Goal: Task Accomplishment & Management: Use online tool/utility

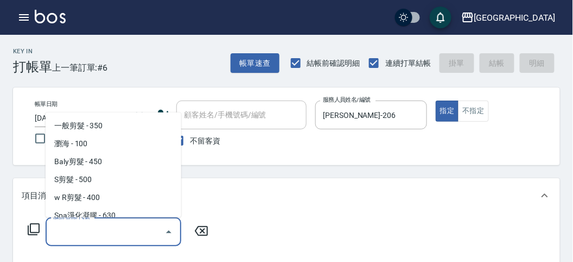
scroll to position [24, 0]
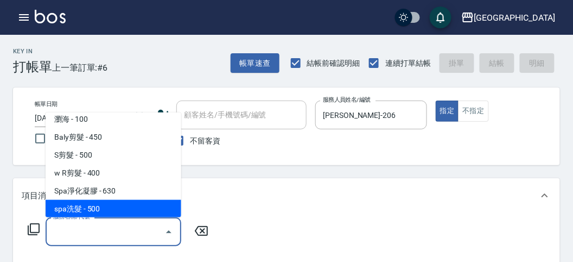
type input "spa洗髮(k003)"
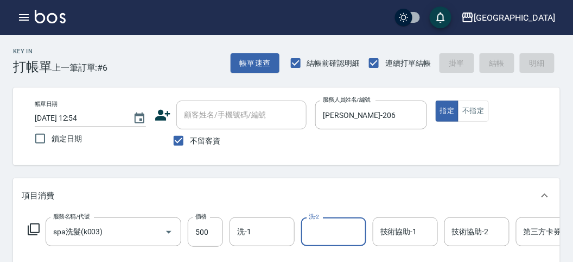
type input "[DATE] 14:00"
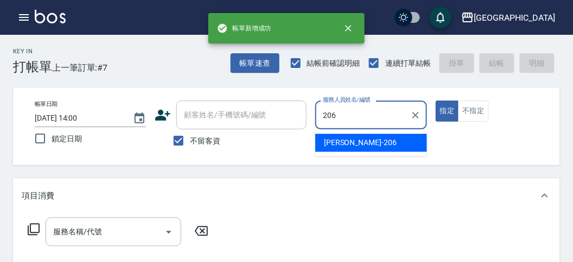
type input "[PERSON_NAME]-206"
type button "true"
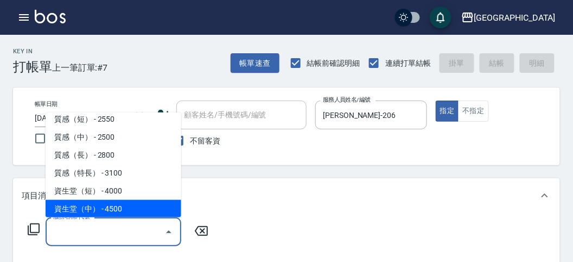
scroll to position [329, 0]
type input "一般(短)(R000)"
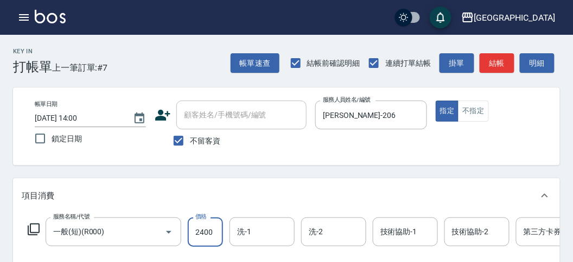
type input "2400"
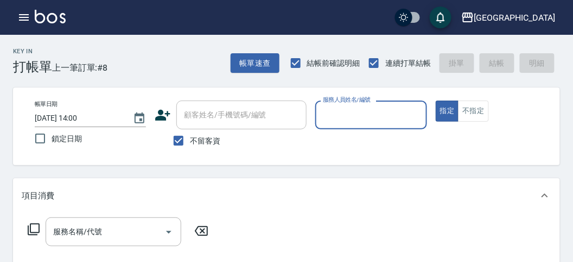
click at [335, 126] on div "服務人員姓名/編號" at bounding box center [370, 114] width 111 height 29
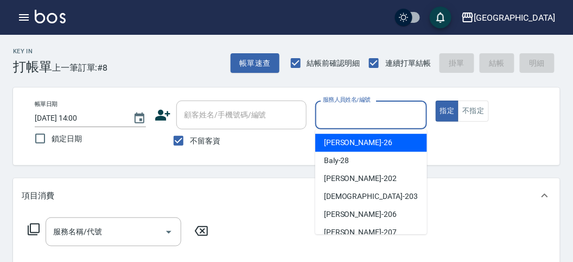
click at [336, 135] on div "[PERSON_NAME] -26" at bounding box center [371, 142] width 112 height 18
type input "[PERSON_NAME]-26"
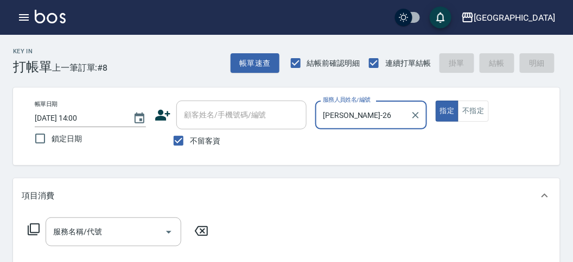
drag, startPoint x: 31, startPoint y: 224, endPoint x: 31, endPoint y: 218, distance: 6.0
click at [31, 220] on div "服務名稱/代號 服務名稱/代號" at bounding box center [118, 231] width 193 height 29
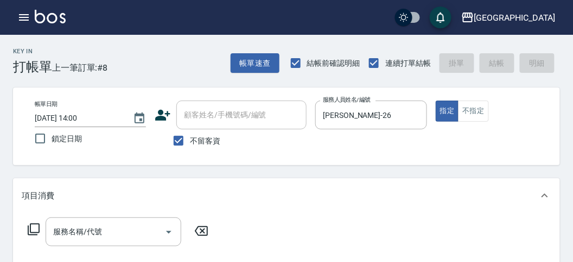
click at [34, 226] on icon at bounding box center [33, 228] width 13 height 13
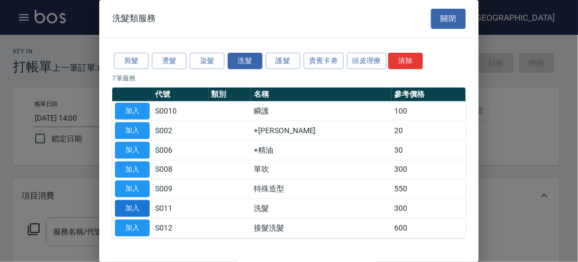
click at [140, 200] on td "加入" at bounding box center [132, 209] width 40 height 20
drag, startPoint x: 136, startPoint y: 205, endPoint x: 0, endPoint y: 258, distance: 146.0
click at [136, 205] on button "加入" at bounding box center [132, 208] width 35 height 17
type input "洗髮(S011)"
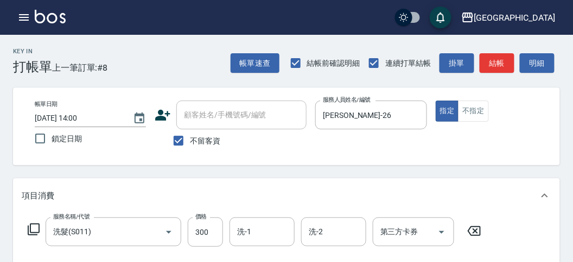
click at [28, 229] on icon at bounding box center [34, 229] width 12 height 12
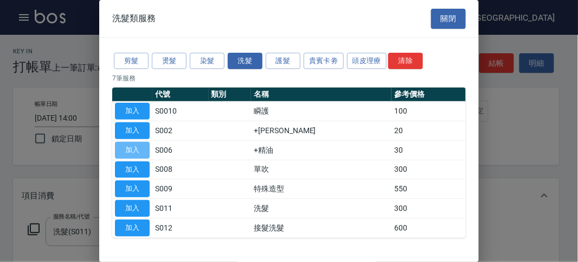
drag, startPoint x: 128, startPoint y: 150, endPoint x: 74, endPoint y: 201, distance: 74.1
click at [127, 150] on button "加入" at bounding box center [132, 150] width 35 height 17
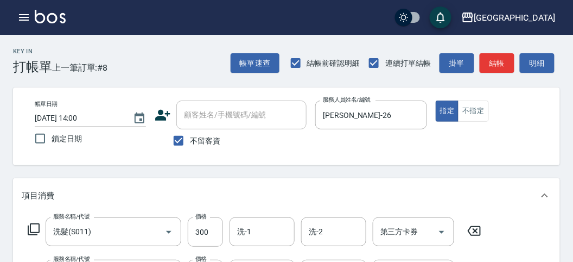
click at [39, 227] on icon at bounding box center [34, 229] width 12 height 12
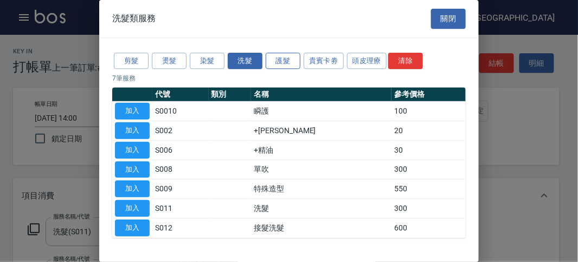
click at [294, 63] on button "護髮" at bounding box center [283, 61] width 35 height 17
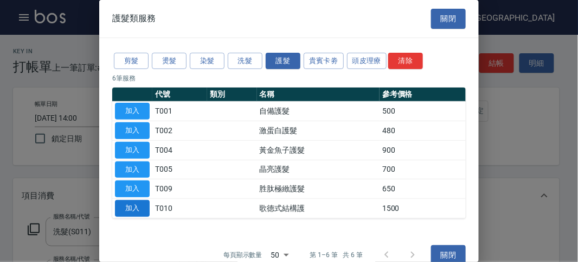
click at [139, 208] on button "加入" at bounding box center [132, 208] width 35 height 17
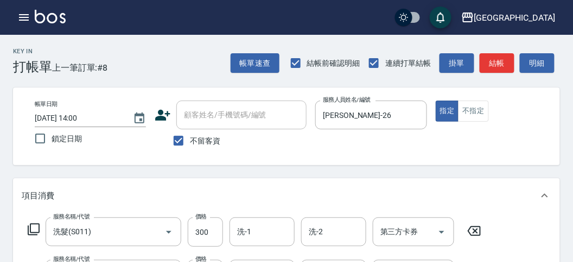
scroll to position [60, 0]
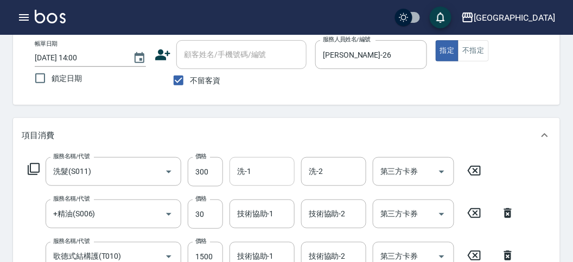
click at [282, 171] on input "洗-1" at bounding box center [261, 171] width 55 height 19
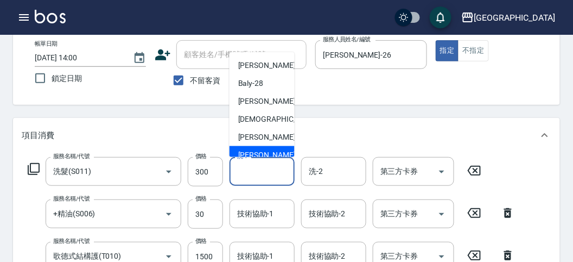
scroll to position [83, 0]
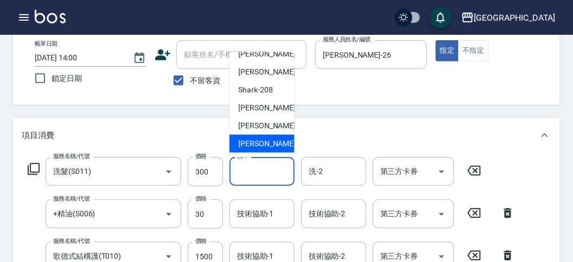
click at [269, 145] on span "[PERSON_NAME] -222" at bounding box center [274, 143] width 73 height 11
type input "[PERSON_NAME]-222"
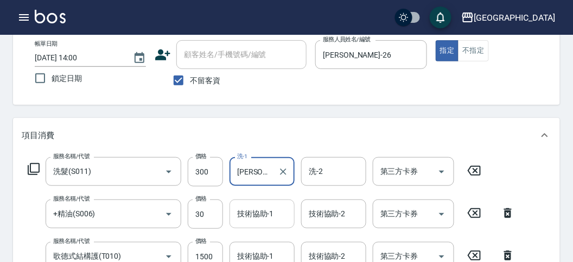
click at [240, 221] on input "技術協助-1" at bounding box center [261, 213] width 55 height 19
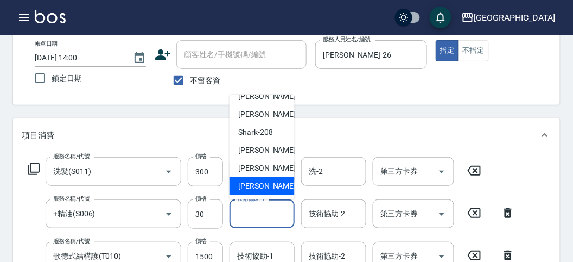
drag, startPoint x: 251, startPoint y: 182, endPoint x: 227, endPoint y: 220, distance: 44.9
click at [251, 182] on span "[PERSON_NAME] -222" at bounding box center [274, 185] width 73 height 11
type input "[PERSON_NAME]-222"
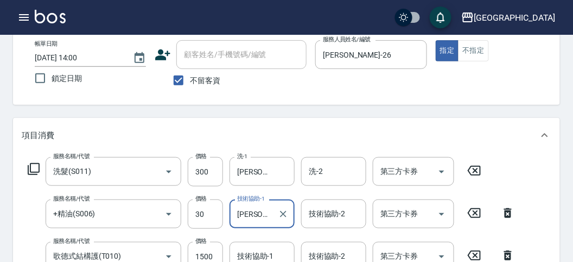
scroll to position [120, 0]
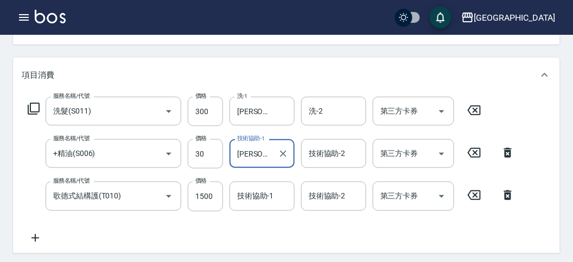
click at [243, 188] on div "技術協助-1 技術協助-1" at bounding box center [261, 195] width 65 height 29
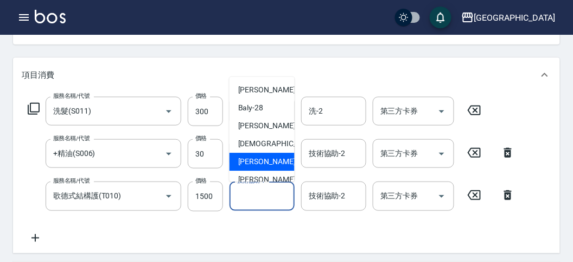
scroll to position [83, 0]
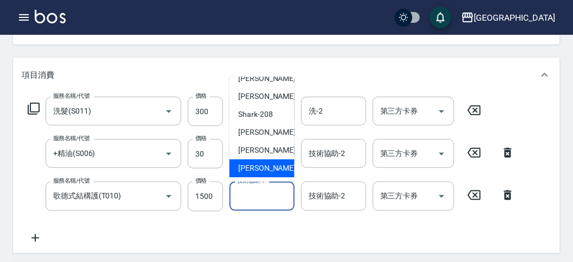
click at [250, 174] on div "[PERSON_NAME] -222" at bounding box center [261, 169] width 65 height 18
type input "[PERSON_NAME]-222"
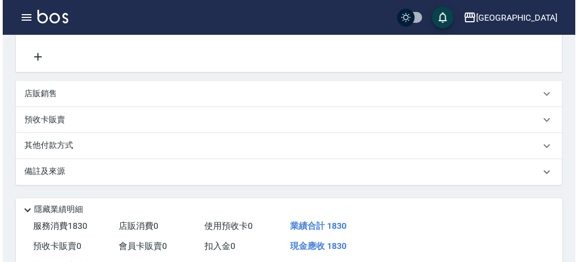
scroll to position [361, 0]
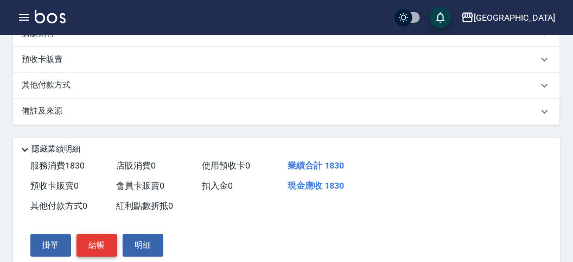
click at [87, 252] on button "結帳" at bounding box center [96, 245] width 41 height 23
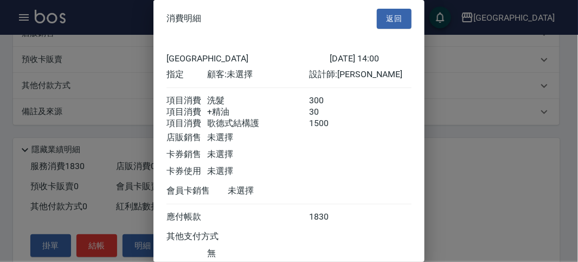
scroll to position [85, 0]
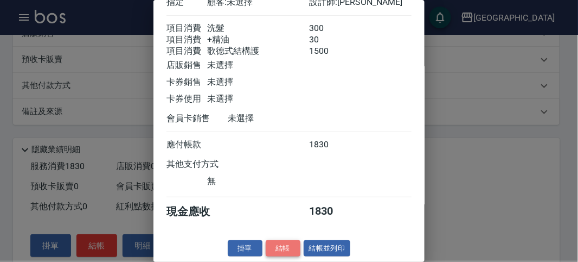
click at [294, 243] on button "結帳" at bounding box center [283, 248] width 35 height 17
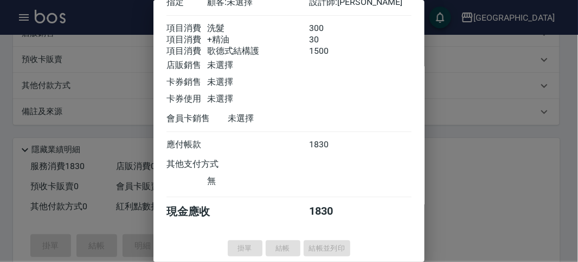
type input "[DATE] 14:33"
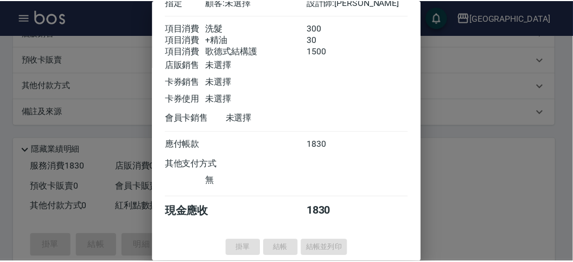
scroll to position [0, 0]
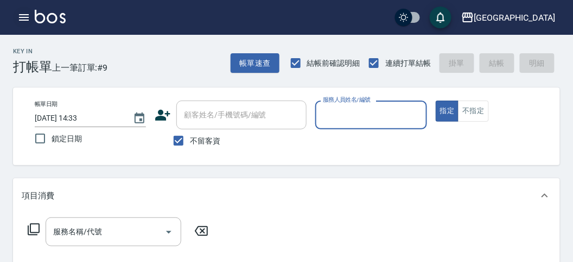
click at [21, 11] on icon "button" at bounding box center [23, 17] width 13 height 13
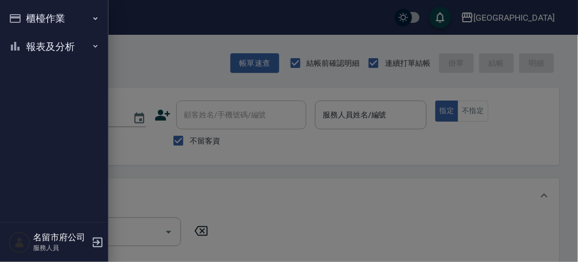
drag, startPoint x: 41, startPoint y: 41, endPoint x: 46, endPoint y: 58, distance: 18.2
click at [41, 41] on button "報表及分析" at bounding box center [54, 47] width 100 height 28
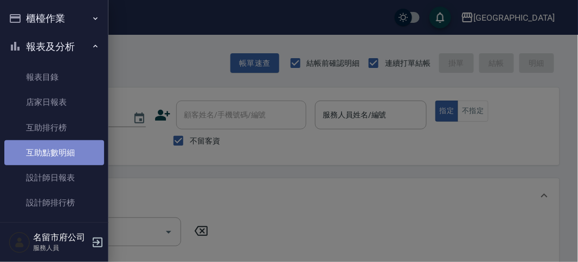
click at [72, 149] on link "互助點數明細" at bounding box center [54, 152] width 100 height 25
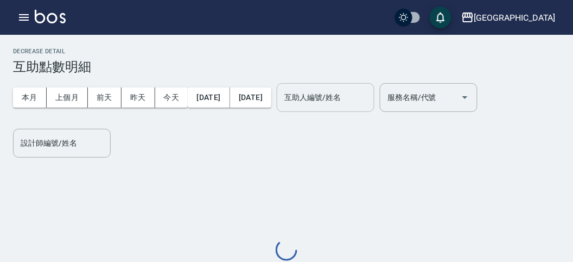
click at [346, 106] on div "互助人編號/姓名" at bounding box center [326, 97] width 98 height 29
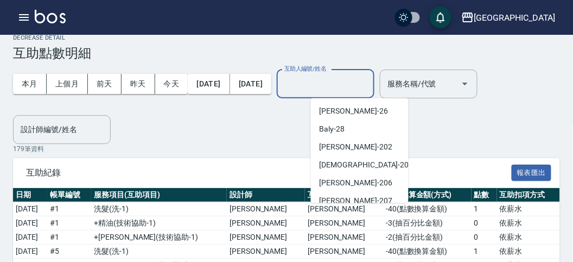
scroll to position [83, 0]
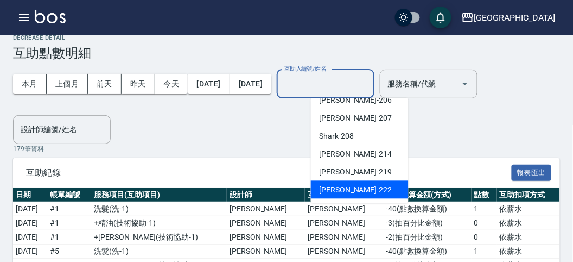
click at [348, 181] on div "[PERSON_NAME] -222" at bounding box center [360, 190] width 98 height 18
type input "[PERSON_NAME]-222"
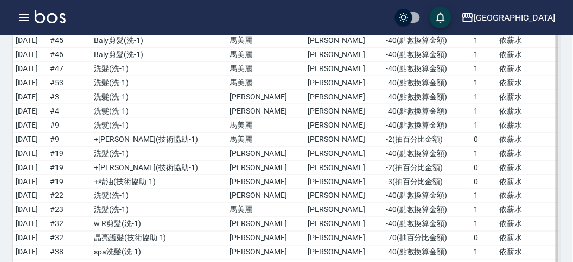
scroll to position [1379, 0]
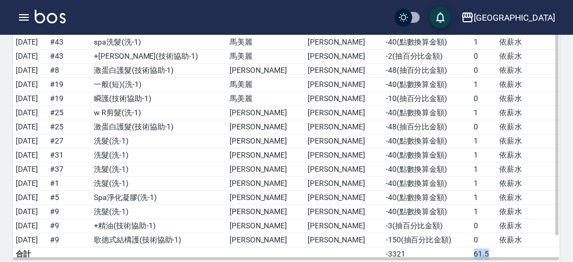
drag, startPoint x: 451, startPoint y: 224, endPoint x: 524, endPoint y: 224, distance: 73.2
click at [524, 247] on tr "合計 -3321 61.5" at bounding box center [286, 254] width 547 height 14
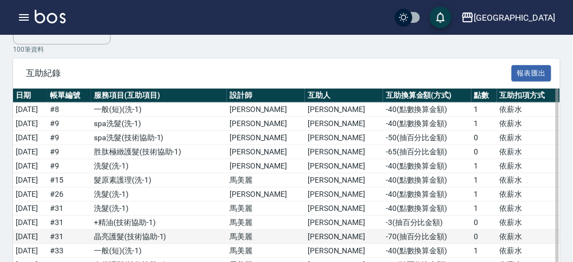
scroll to position [0, 0]
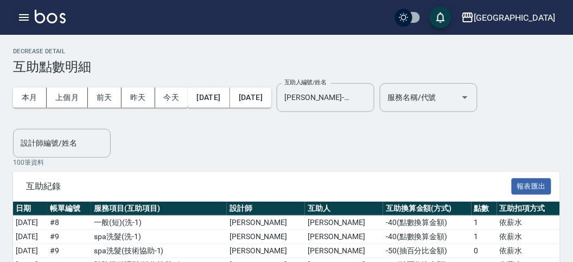
click at [20, 21] on icon "button" at bounding box center [23, 17] width 13 height 13
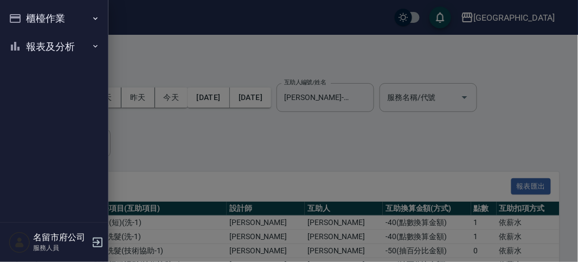
click at [85, 19] on button "櫃檯作業" at bounding box center [54, 18] width 100 height 28
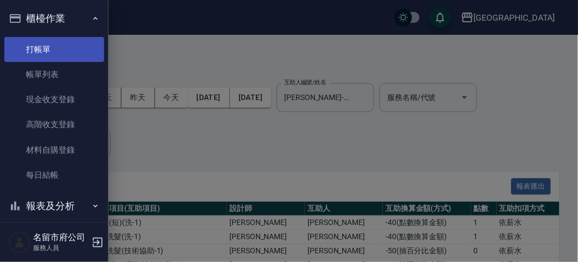
click at [76, 46] on link "打帳單" at bounding box center [54, 49] width 100 height 25
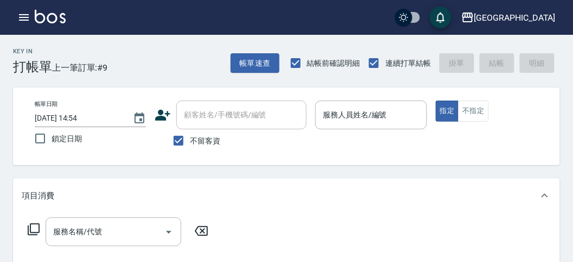
click at [34, 228] on icon at bounding box center [33, 228] width 13 height 13
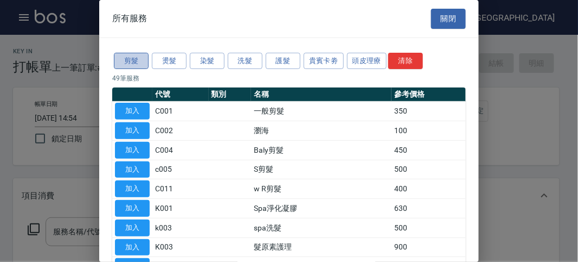
click at [140, 61] on button "剪髮" at bounding box center [131, 61] width 35 height 17
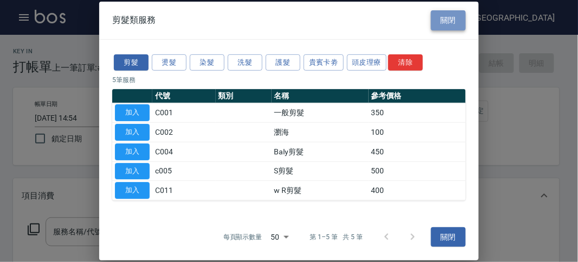
click at [452, 11] on button "關閉" at bounding box center [448, 20] width 35 height 20
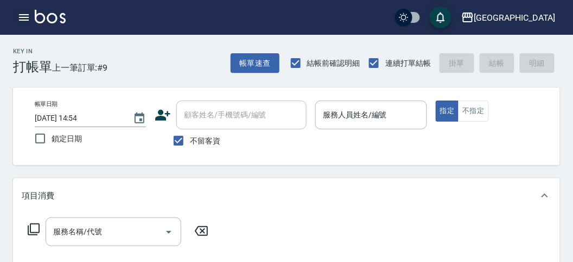
click at [22, 17] on icon "button" at bounding box center [24, 17] width 10 height 7
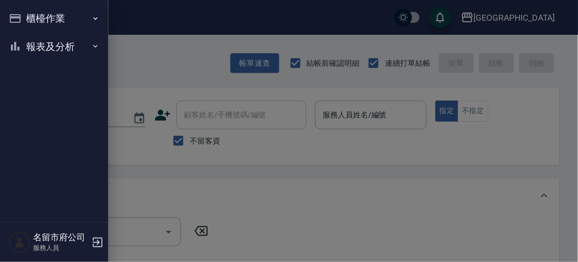
click at [37, 17] on button "櫃檯作業" at bounding box center [54, 18] width 100 height 28
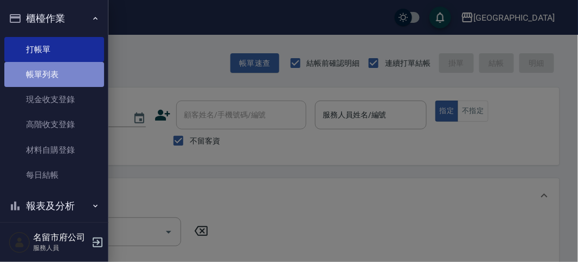
click at [60, 71] on link "帳單列表" at bounding box center [54, 74] width 100 height 25
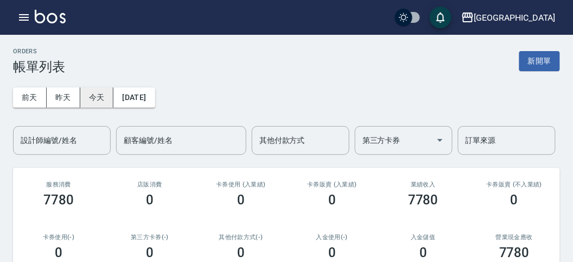
click at [104, 95] on button "今天" at bounding box center [97, 97] width 34 height 20
click at [57, 139] on input "設計師編號/姓名" at bounding box center [62, 140] width 88 height 19
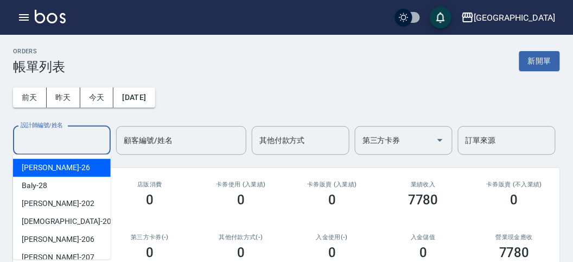
click at [67, 167] on div "[PERSON_NAME] -26" at bounding box center [62, 167] width 98 height 18
type input "[PERSON_NAME]-26"
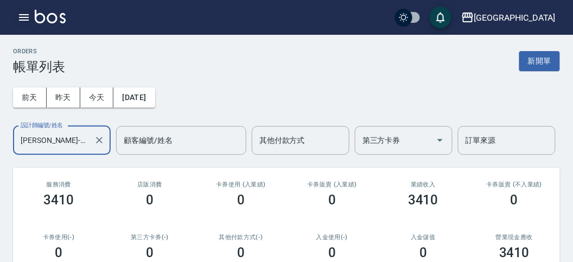
click at [21, 16] on icon "button" at bounding box center [23, 17] width 13 height 13
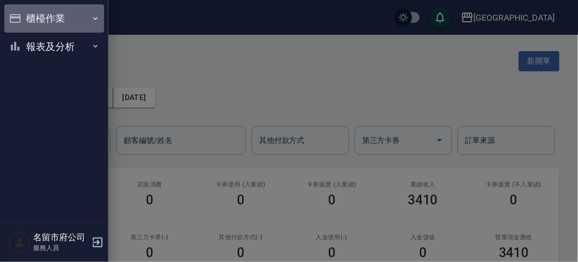
click at [22, 16] on button "櫃檯作業" at bounding box center [54, 18] width 100 height 28
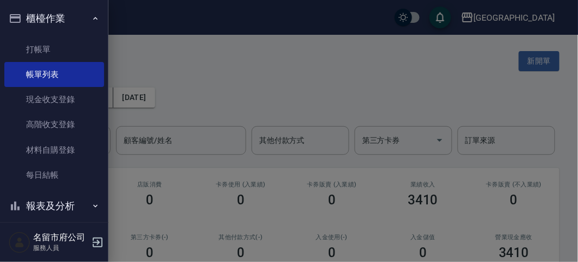
click at [41, 20] on button "櫃檯作業" at bounding box center [54, 18] width 100 height 28
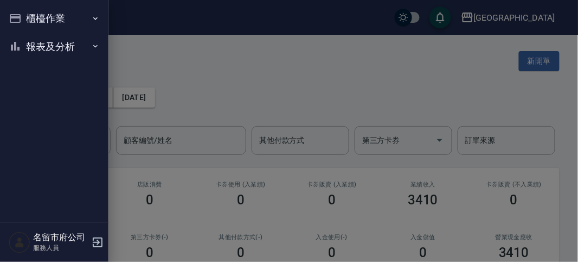
click at [53, 51] on button "報表及分析" at bounding box center [54, 47] width 100 height 28
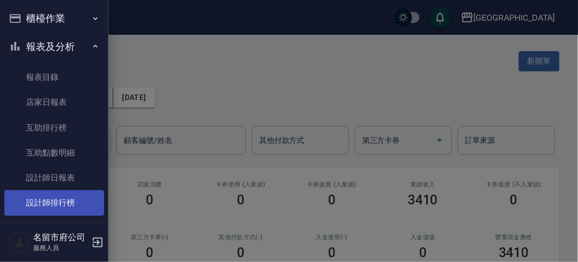
click at [82, 207] on link "設計師排行榜" at bounding box center [54, 202] width 100 height 25
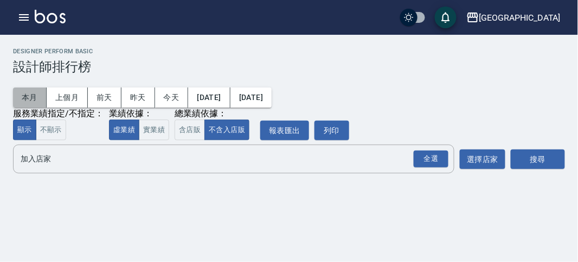
click at [35, 98] on button "本月" at bounding box center [30, 97] width 34 height 20
click at [425, 156] on div "全選" at bounding box center [431, 158] width 35 height 17
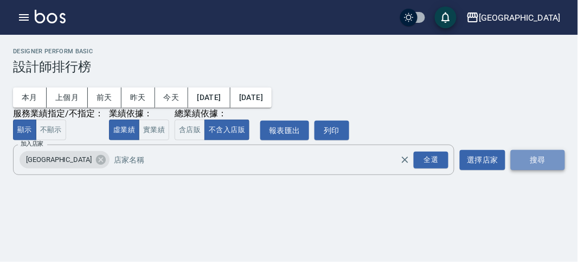
click at [525, 156] on button "搜尋" at bounding box center [538, 160] width 54 height 20
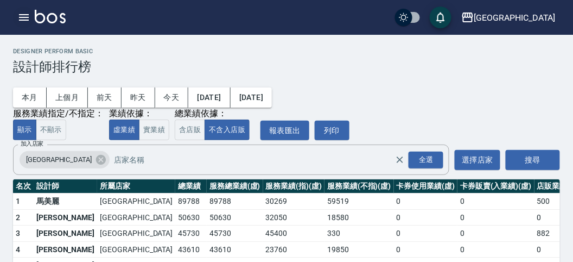
click at [23, 18] on icon "button" at bounding box center [23, 17] width 13 height 13
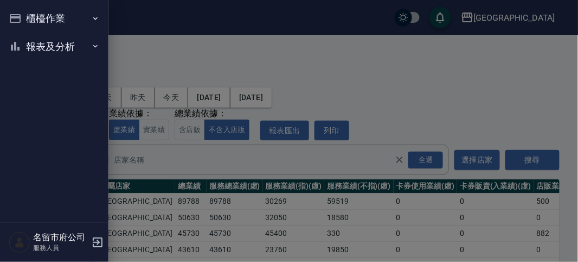
click at [25, 17] on button "櫃檯作業" at bounding box center [54, 18] width 100 height 28
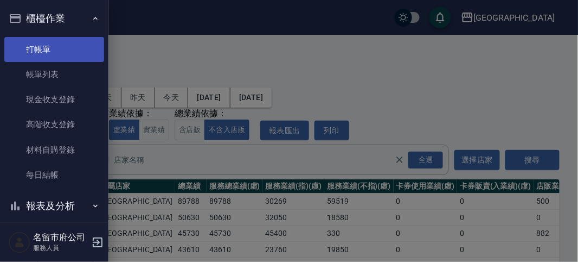
click at [60, 55] on link "打帳單" at bounding box center [54, 49] width 100 height 25
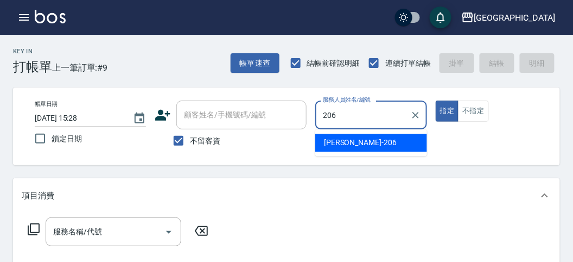
type input "206"
type button "true"
type input "[PERSON_NAME]-206"
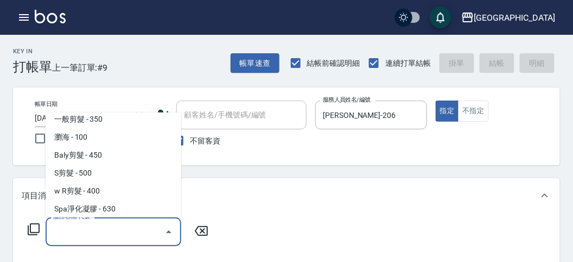
scroll to position [24, 0]
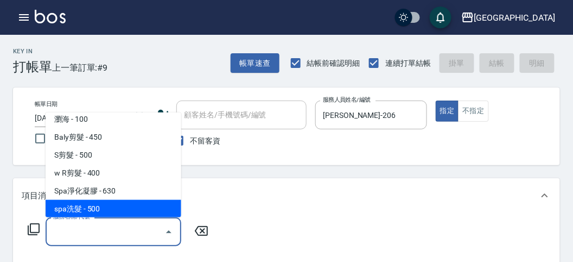
type input "spa洗髮(k003)"
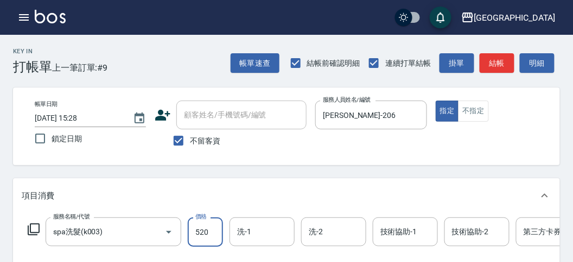
type input "520"
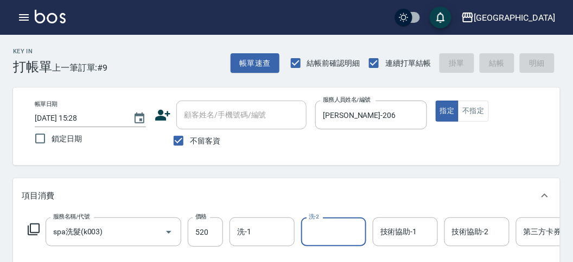
type input "[DATE] 15:45"
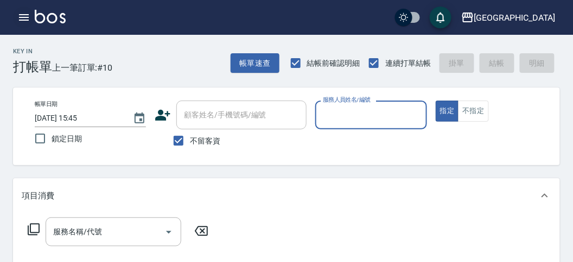
click at [25, 20] on icon "button" at bounding box center [24, 17] width 10 height 7
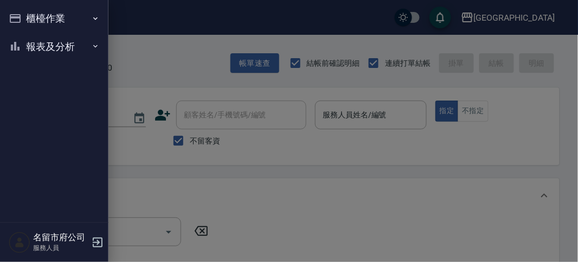
click at [28, 20] on button "櫃檯作業" at bounding box center [54, 18] width 100 height 28
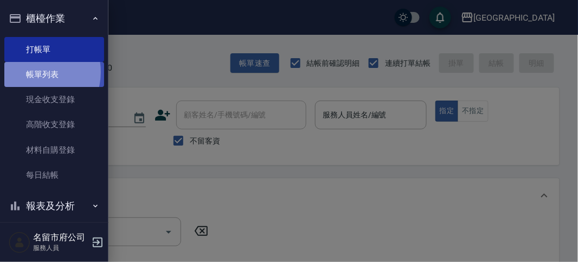
drag, startPoint x: 35, startPoint y: 72, endPoint x: 31, endPoint y: 77, distance: 6.5
click at [35, 72] on link "帳單列表" at bounding box center [54, 74] width 100 height 25
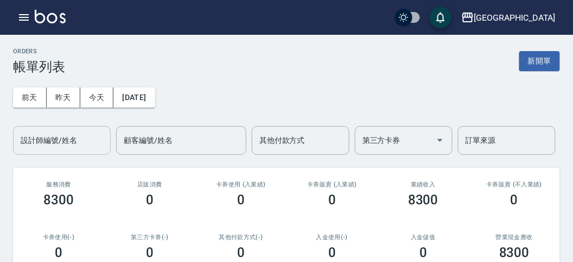
click at [45, 143] on input "設計師編號/姓名" at bounding box center [62, 140] width 88 height 19
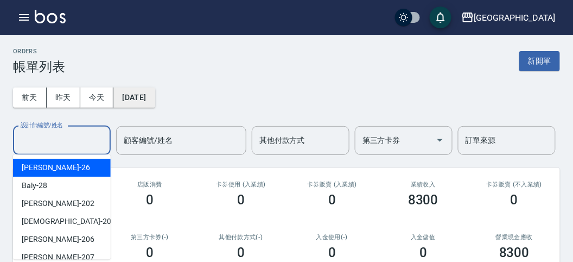
click at [131, 94] on button "[DATE]" at bounding box center [133, 97] width 41 height 20
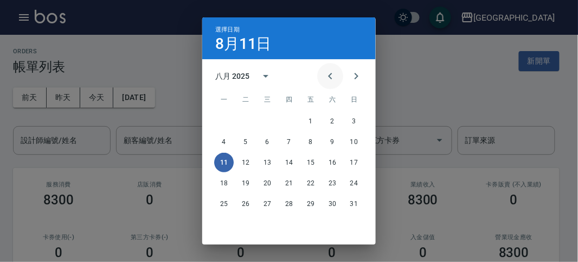
click at [333, 79] on icon "Previous month" at bounding box center [330, 75] width 13 height 13
click at [324, 80] on icon "Previous month" at bounding box center [330, 75] width 13 height 13
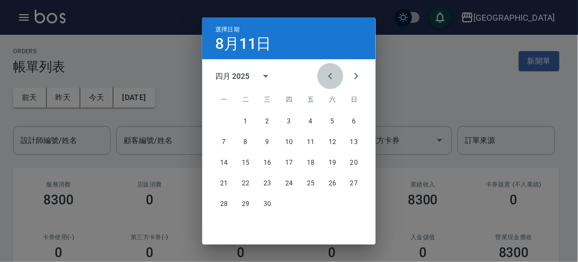
click at [324, 80] on icon "Previous month" at bounding box center [330, 75] width 13 height 13
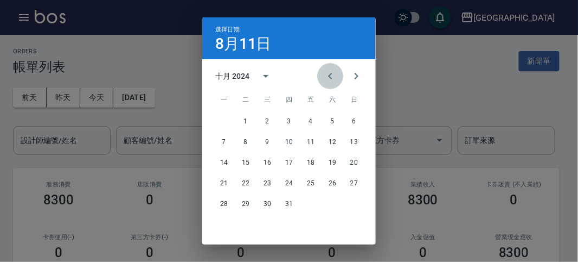
click at [324, 80] on icon "Previous month" at bounding box center [330, 75] width 13 height 13
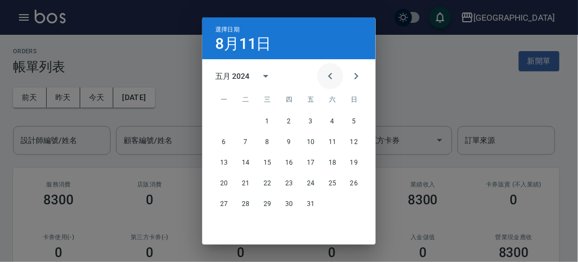
click at [324, 80] on icon "Previous month" at bounding box center [330, 75] width 13 height 13
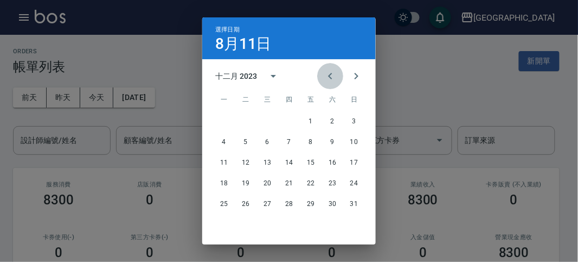
click at [324, 80] on icon "Previous month" at bounding box center [330, 75] width 13 height 13
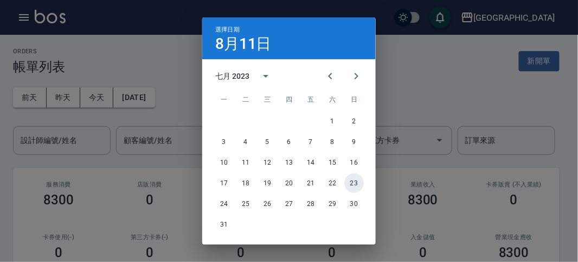
click at [347, 182] on button "23" at bounding box center [355, 183] width 20 height 20
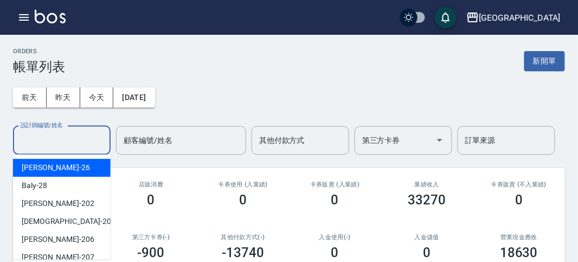
drag, startPoint x: 85, startPoint y: 145, endPoint x: 71, endPoint y: 215, distance: 71.3
click at [85, 145] on input "設計師編號/姓名" at bounding box center [62, 140] width 88 height 19
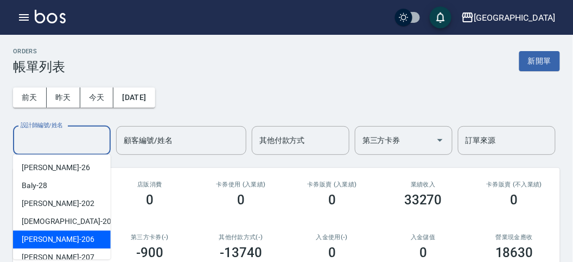
click at [77, 241] on div "[PERSON_NAME] -206" at bounding box center [62, 239] width 98 height 18
type input "[PERSON_NAME]-206"
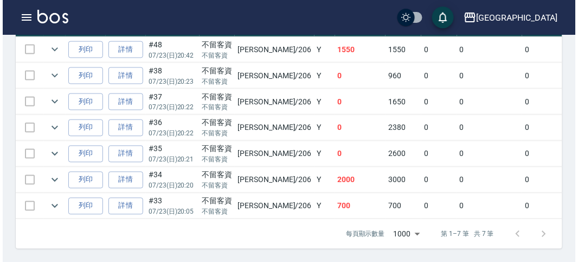
scroll to position [270, 0]
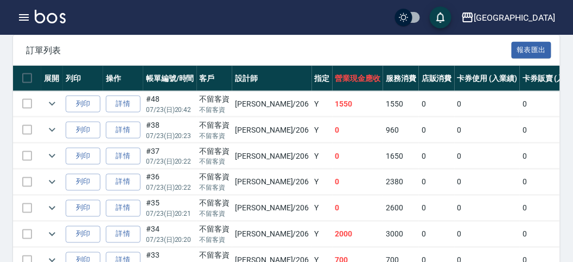
click at [31, 33] on div "名留市府 登出" at bounding box center [286, 17] width 573 height 35
click at [28, 23] on icon "button" at bounding box center [23, 17] width 13 height 13
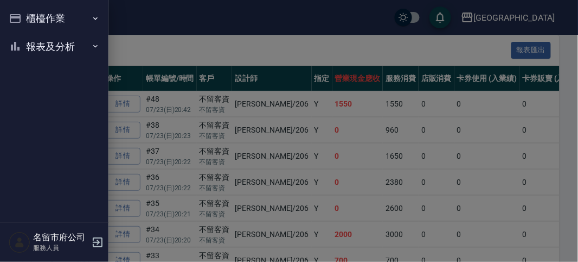
click at [28, 22] on div "櫃檯作業 打帳單 帳單列表 現金收支登錄 高階收支登錄 材料自購登錄 每日結帳 報表及分析 報表目錄 店家日報表 互助排行榜 互助點數明細 設計師日報表 設計…" at bounding box center [54, 131] width 109 height 262
click at [55, 25] on button "櫃檯作業" at bounding box center [54, 18] width 100 height 28
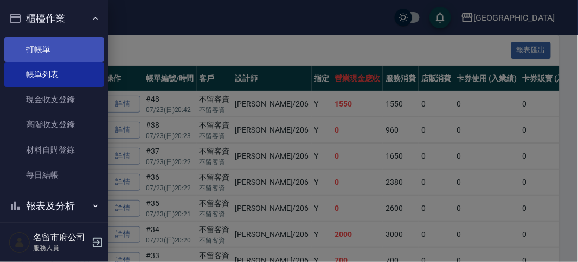
click at [52, 39] on link "打帳單" at bounding box center [54, 49] width 100 height 25
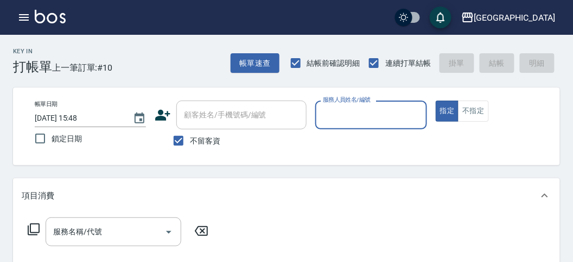
click at [362, 111] on input "服務人員姓名/編號" at bounding box center [370, 114] width 101 height 19
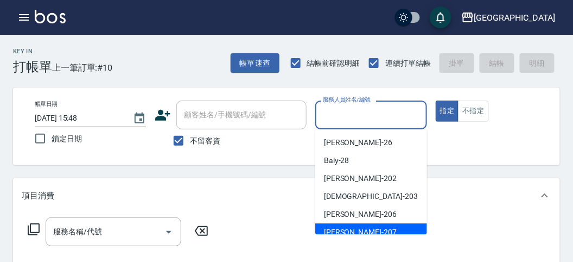
click at [335, 231] on span "[PERSON_NAME] -207" at bounding box center [360, 231] width 73 height 11
type input "[PERSON_NAME]-207"
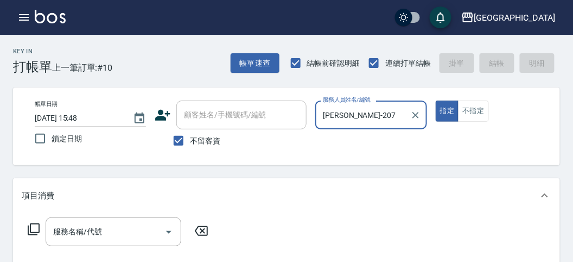
click at [30, 227] on icon at bounding box center [34, 229] width 12 height 12
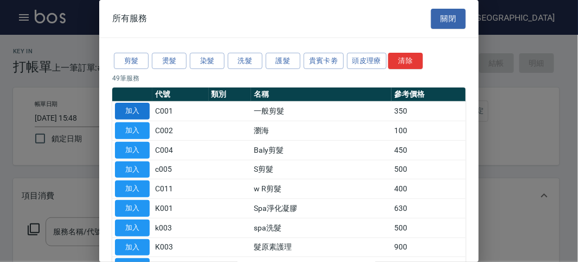
click at [131, 107] on button "加入" at bounding box center [132, 111] width 35 height 17
type input "一般剪髮(C001)"
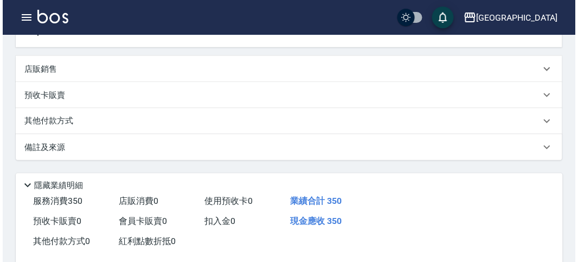
scroll to position [317, 0]
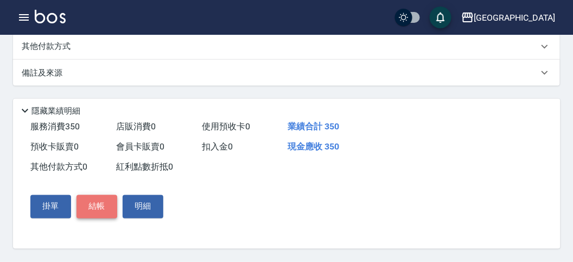
click at [106, 207] on button "結帳" at bounding box center [96, 206] width 41 height 23
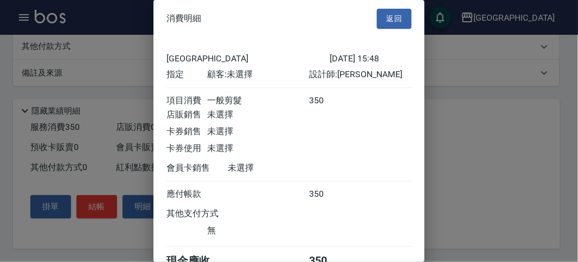
scroll to position [60, 0]
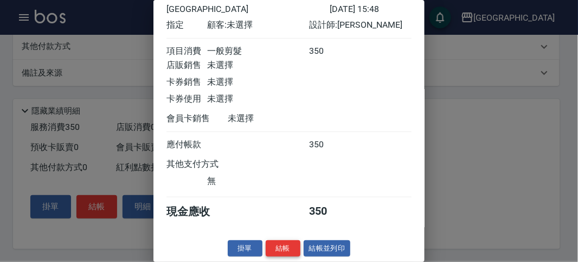
click at [286, 243] on button "結帳" at bounding box center [283, 248] width 35 height 17
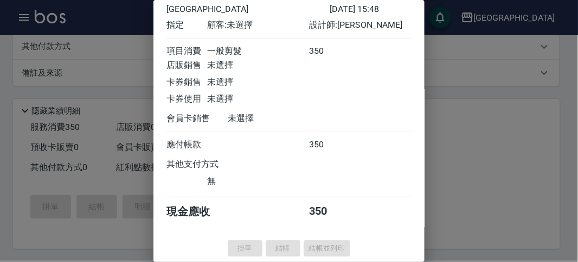
type input "[DATE] 16:12"
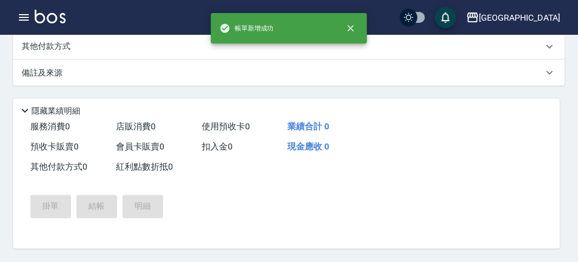
scroll to position [0, 0]
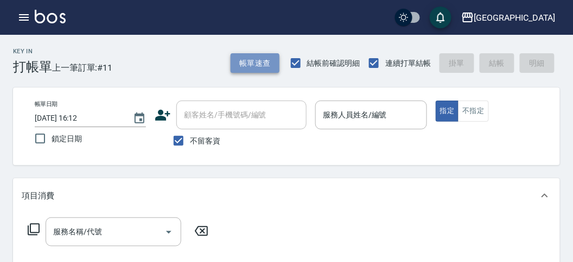
click at [232, 60] on button "帳單速查" at bounding box center [255, 63] width 49 height 20
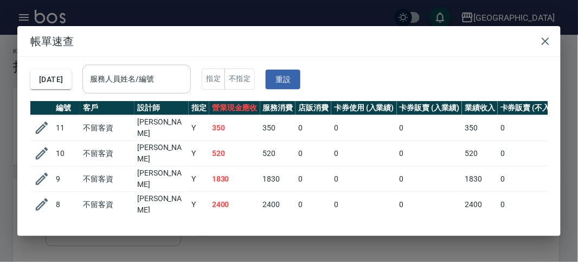
click at [172, 74] on input "服務人員姓名/編號" at bounding box center [136, 78] width 99 height 19
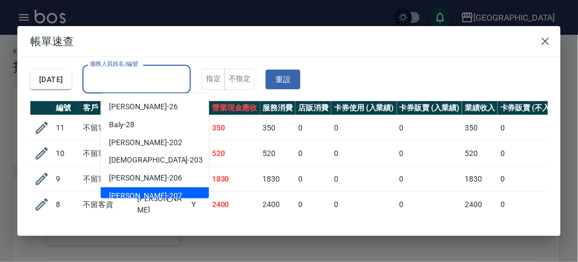
click at [158, 194] on div "[PERSON_NAME] -207" at bounding box center [155, 196] width 109 height 18
type input "[PERSON_NAME]-207"
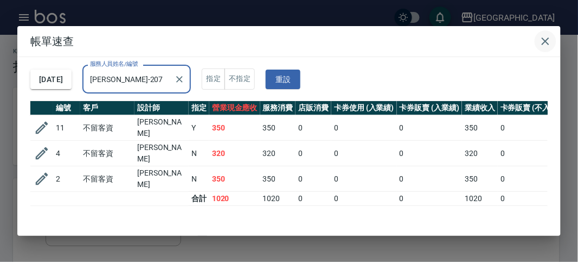
click at [549, 40] on icon "button" at bounding box center [545, 41] width 13 height 13
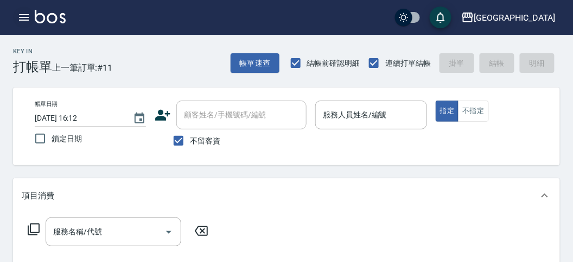
click at [20, 19] on icon "button" at bounding box center [23, 17] width 13 height 13
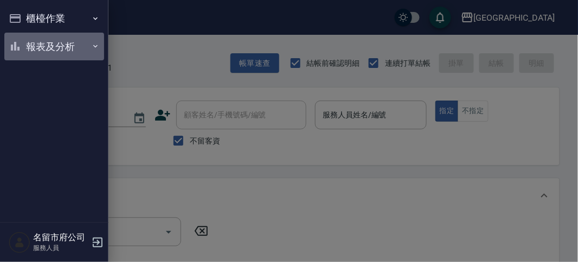
click at [21, 42] on button "報表及分析" at bounding box center [54, 47] width 100 height 28
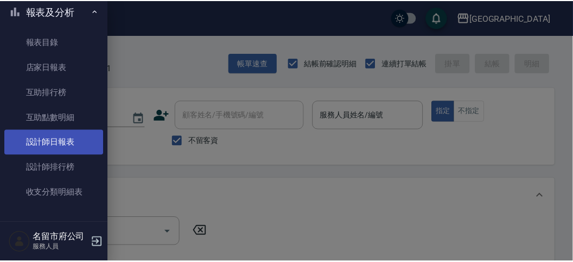
scroll to position [35, 0]
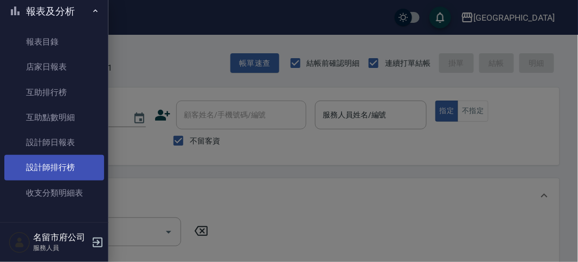
click at [68, 161] on link "設計師排行榜" at bounding box center [54, 167] width 100 height 25
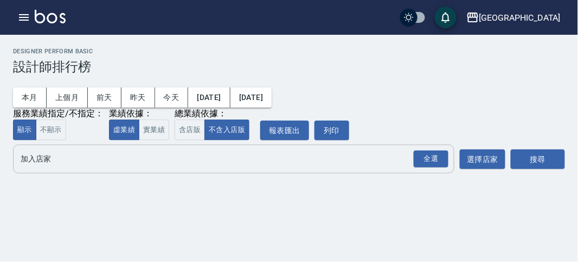
click at [411, 160] on input "加入店家" at bounding box center [226, 158] width 416 height 19
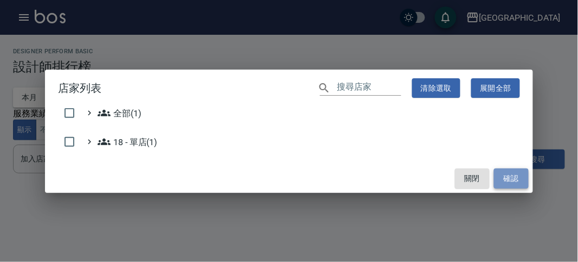
click at [522, 183] on button "確認" at bounding box center [511, 178] width 35 height 20
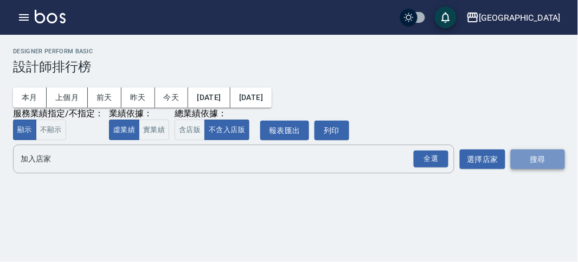
click at [546, 158] on button "搜尋" at bounding box center [538, 159] width 54 height 20
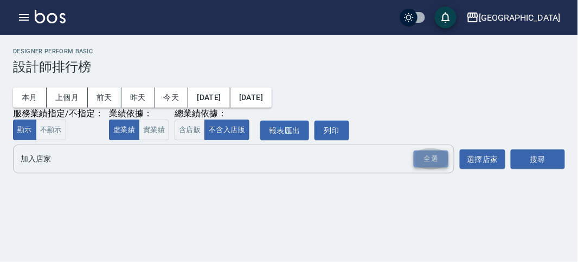
click at [430, 161] on div "全選" at bounding box center [431, 158] width 35 height 17
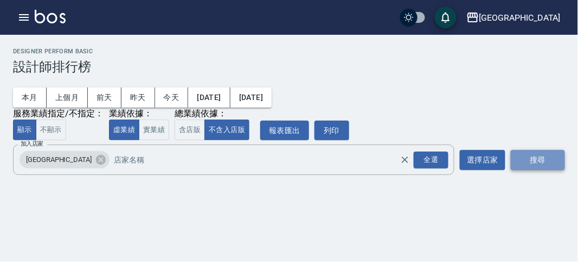
click at [533, 157] on button "搜尋" at bounding box center [538, 160] width 54 height 20
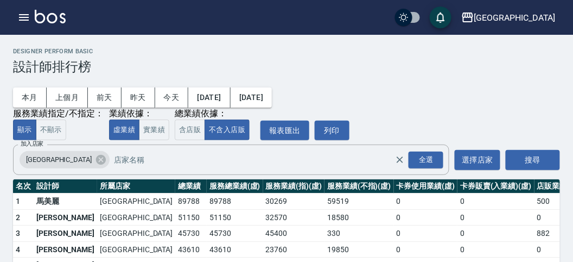
scroll to position [95, 0]
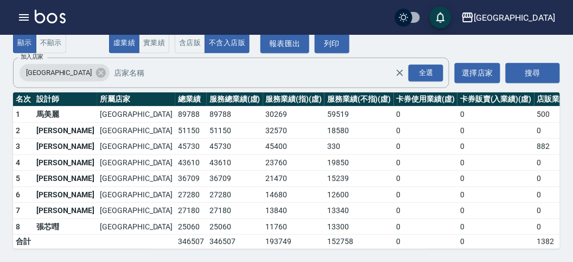
click at [53, 17] on img at bounding box center [50, 17] width 31 height 14
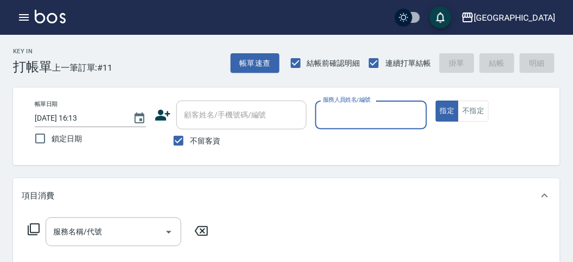
drag, startPoint x: 379, startPoint y: 115, endPoint x: 379, endPoint y: 107, distance: 8.1
click at [379, 107] on input "服務人員姓名/編號" at bounding box center [370, 114] width 101 height 19
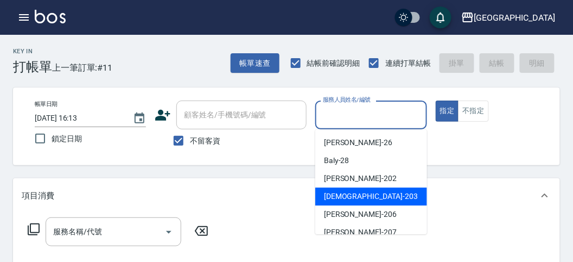
click at [358, 187] on div "聖德 -203" at bounding box center [371, 196] width 112 height 18
type input "聖德-203"
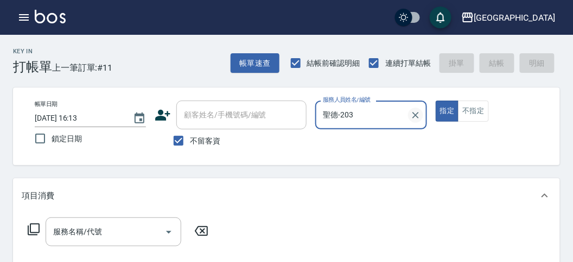
drag, startPoint x: 412, startPoint y: 115, endPoint x: 387, endPoint y: 122, distance: 25.3
click at [412, 116] on icon "Clear" at bounding box center [415, 115] width 11 height 11
click at [351, 122] on input "服務人員姓名/編號" at bounding box center [370, 114] width 101 height 19
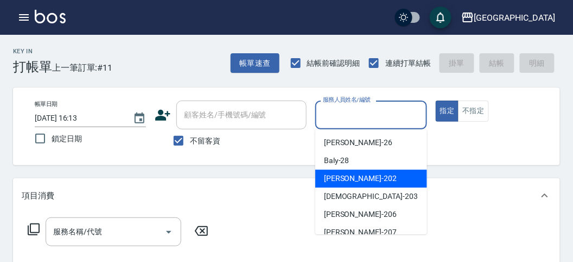
click at [355, 170] on div "[PERSON_NAME] -202" at bounding box center [371, 178] width 112 height 18
type input "[PERSON_NAME]-202"
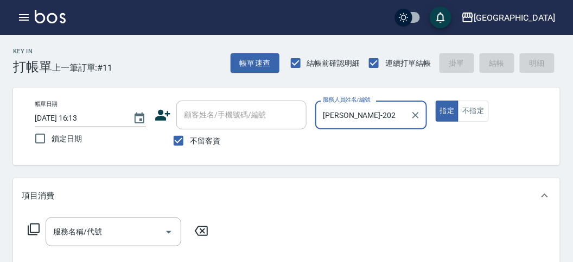
click at [28, 226] on icon at bounding box center [34, 229] width 12 height 12
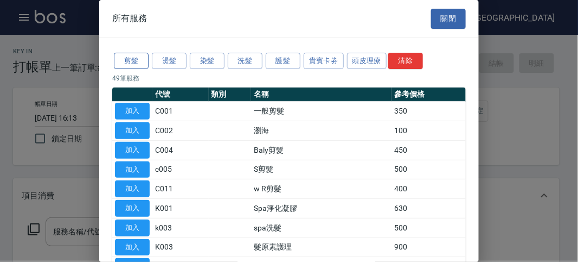
click at [126, 60] on button "剪髮" at bounding box center [131, 61] width 35 height 17
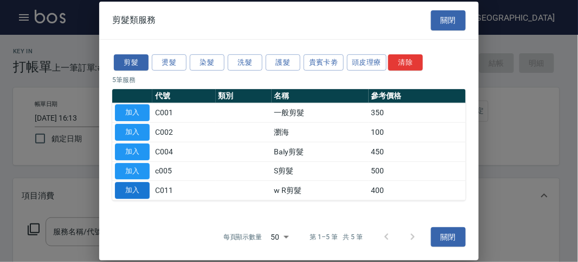
click at [136, 186] on button "加入" at bounding box center [132, 190] width 35 height 17
type input "w R剪髮(C011)"
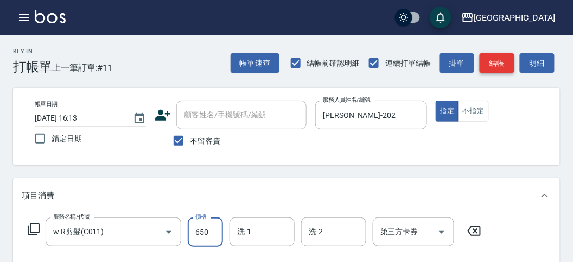
type input "650"
drag, startPoint x: 492, startPoint y: 66, endPoint x: 483, endPoint y: 81, distance: 18.0
click at [492, 65] on button "結帳" at bounding box center [497, 63] width 35 height 20
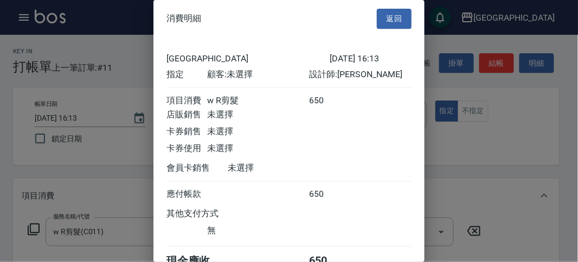
scroll to position [60, 0]
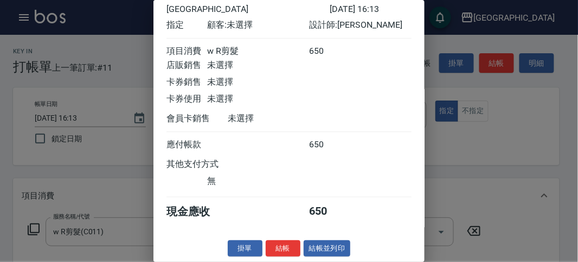
click at [295, 245] on button "結帳" at bounding box center [283, 248] width 35 height 17
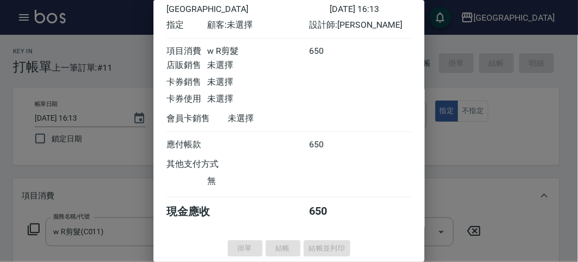
type input "[DATE] 16:22"
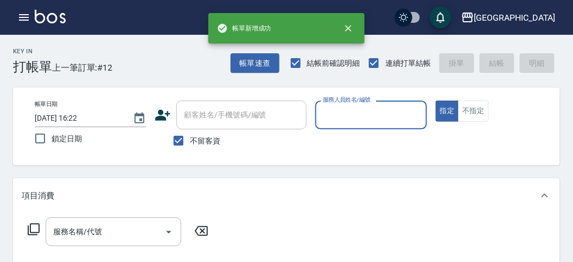
click at [341, 120] on input "服務人員姓名/編號" at bounding box center [370, 114] width 101 height 19
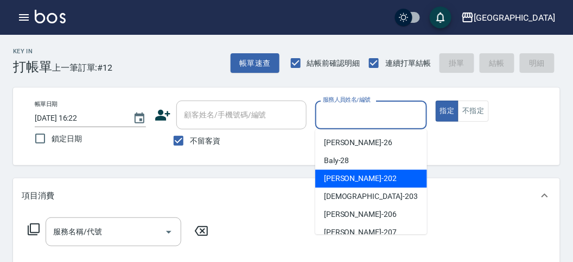
drag, startPoint x: 341, startPoint y: 177, endPoint x: 307, endPoint y: 188, distance: 36.4
click at [340, 178] on span "[PERSON_NAME] -202" at bounding box center [360, 178] width 73 height 11
type input "[PERSON_NAME]-202"
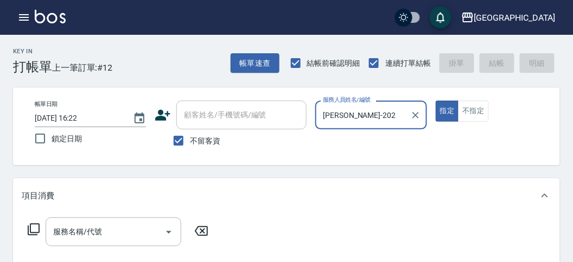
click at [33, 230] on icon at bounding box center [33, 228] width 13 height 13
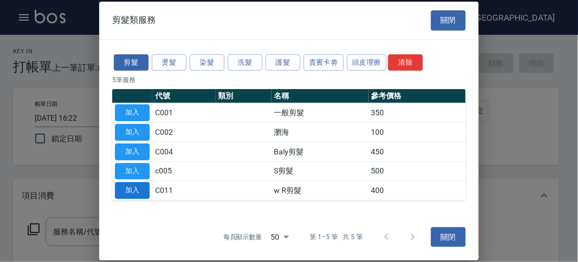
click at [126, 192] on button "加入" at bounding box center [132, 190] width 35 height 17
type input "w R剪髮(C011)"
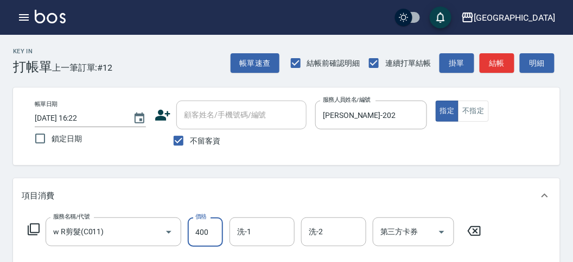
click at [208, 245] on input "400" at bounding box center [205, 231] width 35 height 29
type input "700"
click at [503, 66] on button "結帳" at bounding box center [497, 63] width 35 height 20
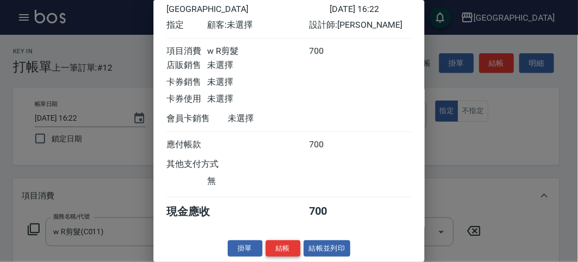
click at [269, 247] on button "結帳" at bounding box center [283, 248] width 35 height 17
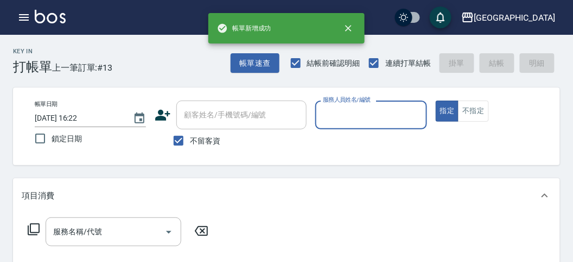
click at [364, 117] on input "服務人員姓名/編號" at bounding box center [370, 114] width 101 height 19
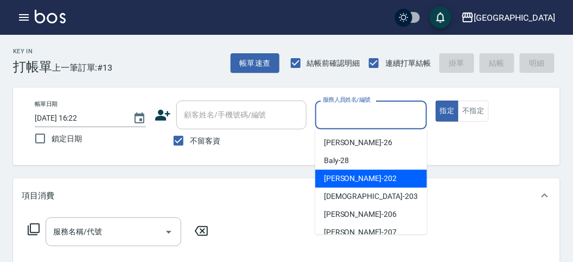
click at [374, 183] on div "[PERSON_NAME] -202" at bounding box center [371, 178] width 112 height 18
type input "[PERSON_NAME]-202"
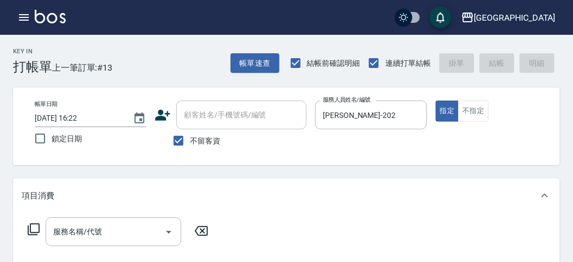
click at [35, 224] on icon at bounding box center [33, 228] width 13 height 13
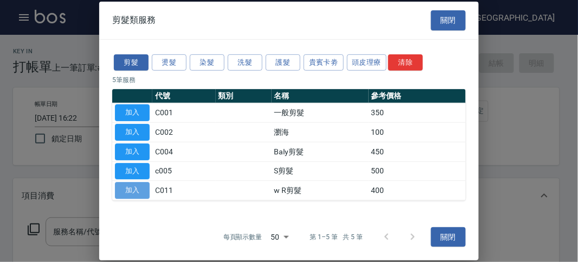
click at [132, 187] on button "加入" at bounding box center [132, 190] width 35 height 17
type input "w R剪髮(C011)"
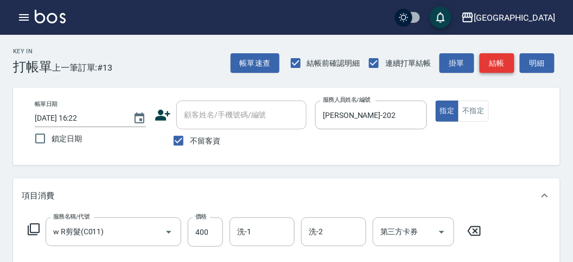
click at [493, 64] on button "結帳" at bounding box center [497, 63] width 35 height 20
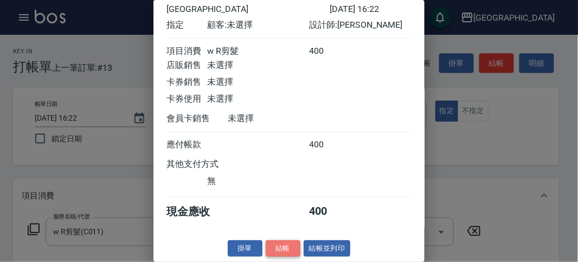
click at [285, 251] on button "結帳" at bounding box center [283, 248] width 35 height 17
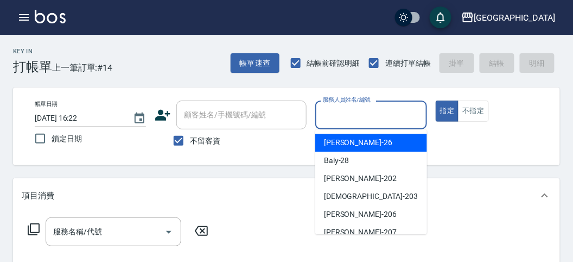
click at [352, 116] on input "服務人員姓名/編號" at bounding box center [370, 114] width 101 height 19
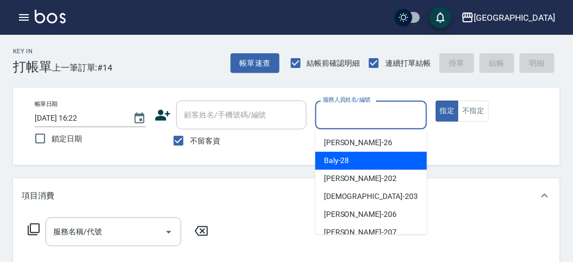
drag, startPoint x: 328, startPoint y: 157, endPoint x: 300, endPoint y: 183, distance: 38.4
click at [329, 157] on span "Baly -28" at bounding box center [336, 160] width 25 height 11
type input "Baly-28"
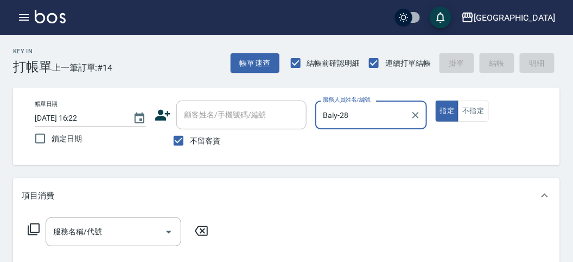
click at [30, 232] on icon at bounding box center [34, 229] width 12 height 12
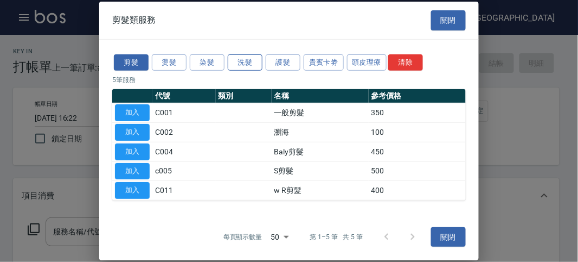
click at [231, 69] on button "洗髮" at bounding box center [245, 62] width 35 height 17
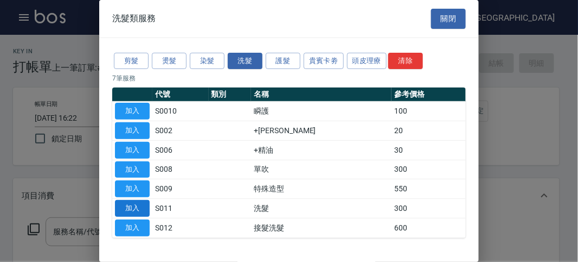
click at [136, 205] on button "加入" at bounding box center [132, 208] width 35 height 17
type input "洗髮(S011)"
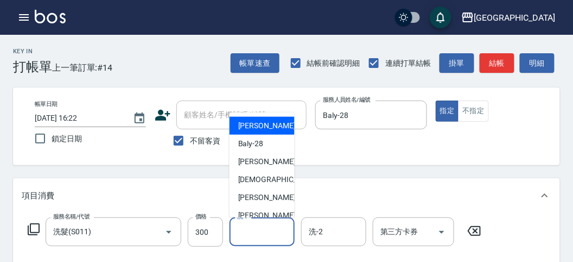
drag, startPoint x: 245, startPoint y: 228, endPoint x: 242, endPoint y: 220, distance: 8.6
click at [244, 226] on div "洗-1 洗-1" at bounding box center [261, 231] width 65 height 29
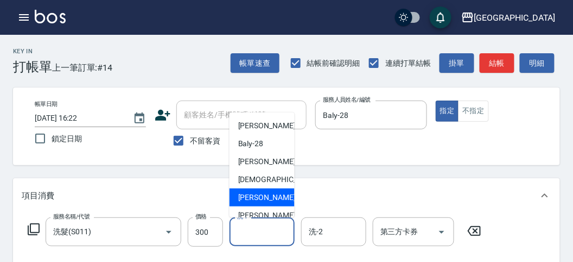
scroll to position [83, 0]
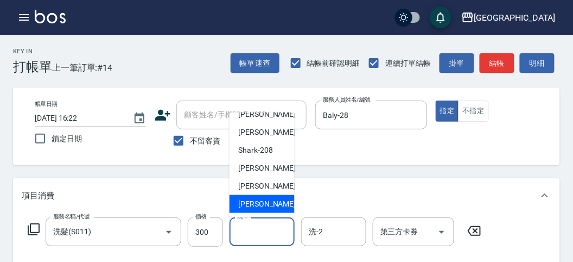
click at [252, 203] on span "[PERSON_NAME] -222" at bounding box center [274, 203] width 73 height 11
type input "[PERSON_NAME]-222"
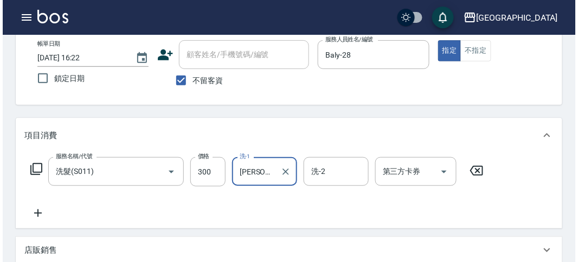
scroll to position [301, 0]
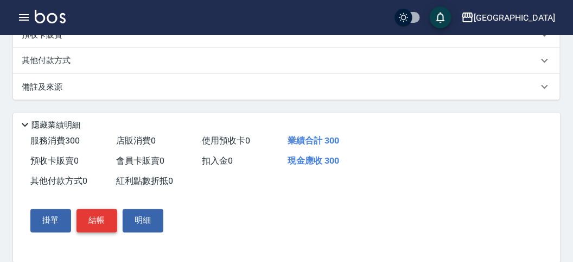
click at [95, 221] on button "結帳" at bounding box center [96, 220] width 41 height 23
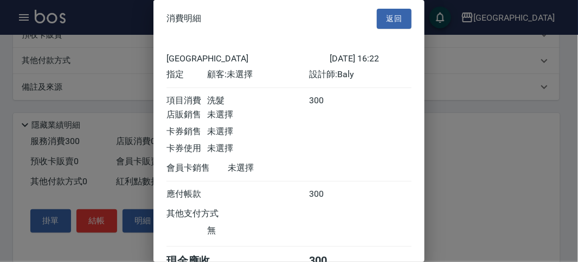
scroll to position [60, 0]
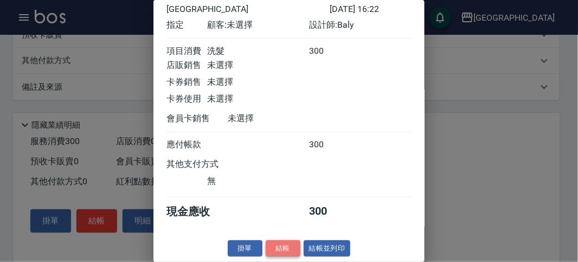
click at [278, 250] on button "結帳" at bounding box center [283, 248] width 35 height 17
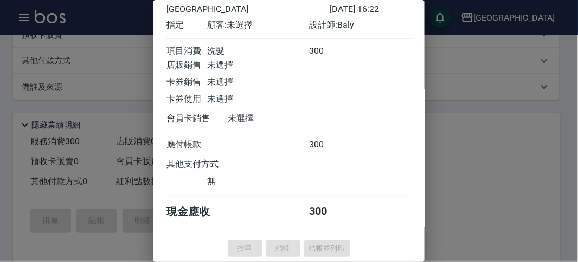
type input "[DATE] 16:32"
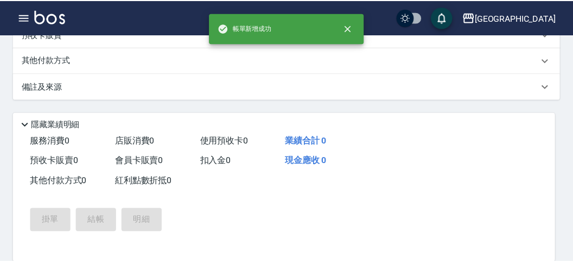
scroll to position [0, 0]
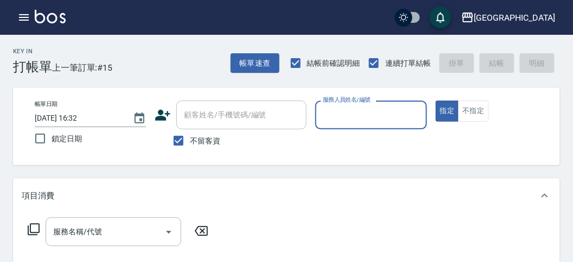
click at [386, 118] on input "服務人員姓名/編號" at bounding box center [370, 114] width 101 height 19
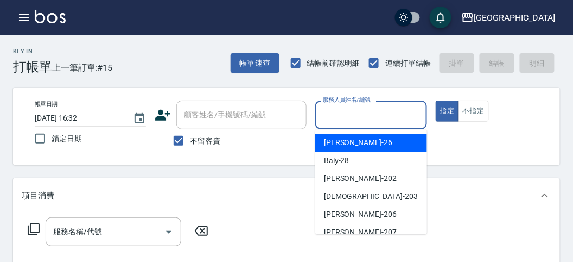
drag, startPoint x: 400, startPoint y: 135, endPoint x: 349, endPoint y: 140, distance: 51.3
click at [401, 134] on div "[PERSON_NAME] -26" at bounding box center [371, 142] width 112 height 18
type input "[PERSON_NAME]-26"
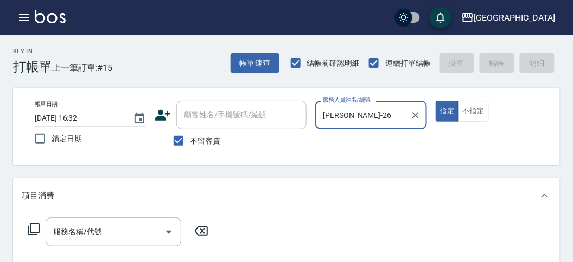
click at [36, 232] on icon at bounding box center [33, 228] width 13 height 13
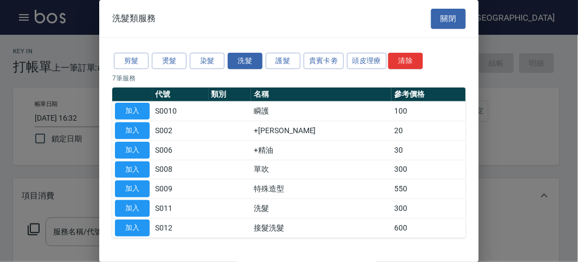
drag, startPoint x: 127, startPoint y: 208, endPoint x: 73, endPoint y: 226, distance: 56.4
click at [127, 209] on button "加入" at bounding box center [132, 208] width 35 height 17
type input "洗髮(S011)"
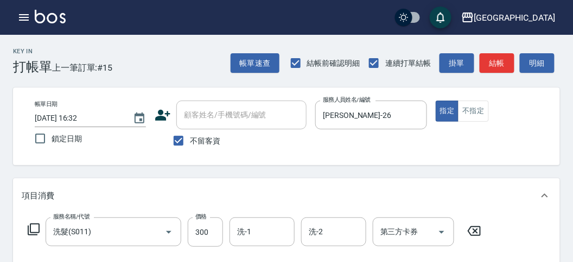
click at [34, 222] on icon at bounding box center [33, 228] width 13 height 13
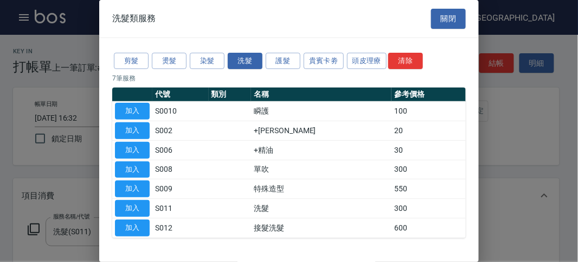
drag, startPoint x: 137, startPoint y: 138, endPoint x: 131, endPoint y: 142, distance: 7.5
click at [137, 138] on td "加入" at bounding box center [132, 131] width 40 height 20
click at [125, 152] on button "加入" at bounding box center [132, 150] width 35 height 17
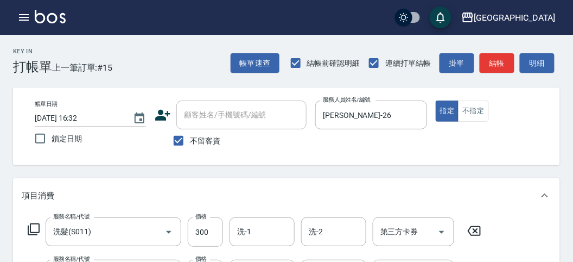
click at [29, 232] on icon at bounding box center [33, 228] width 13 height 13
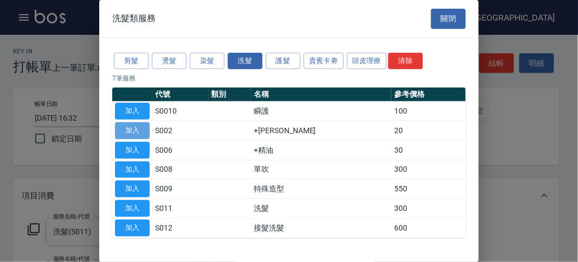
click at [139, 132] on button "加入" at bounding box center [132, 130] width 35 height 17
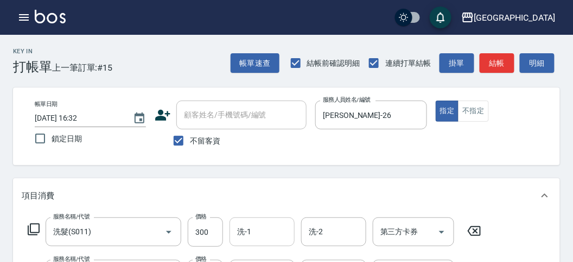
click at [243, 242] on div "洗-1" at bounding box center [261, 231] width 65 height 29
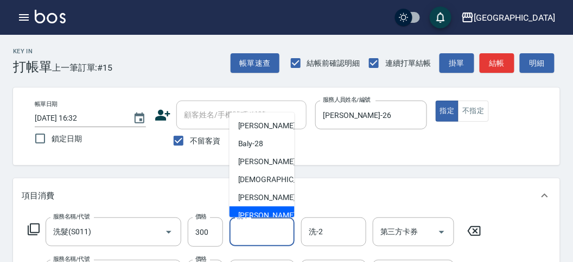
scroll to position [83, 0]
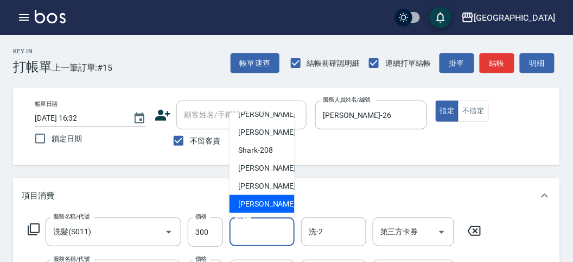
click at [266, 205] on span "[PERSON_NAME] -222" at bounding box center [274, 203] width 73 height 11
type input "[PERSON_NAME]-222"
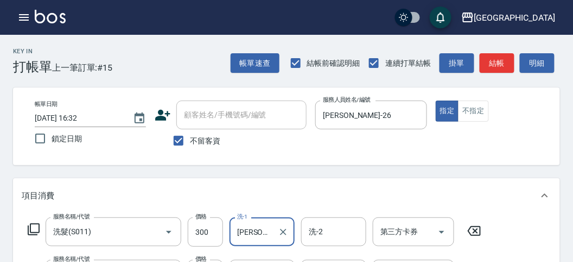
scroll to position [120, 0]
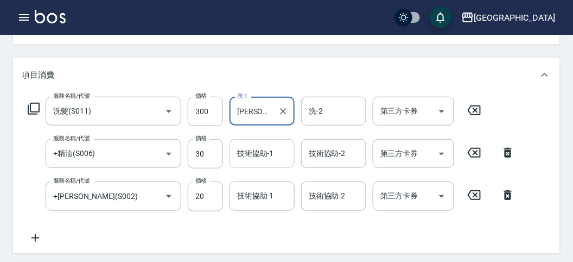
click at [270, 157] on div "技術協助-1 技術協助-1" at bounding box center [261, 153] width 65 height 29
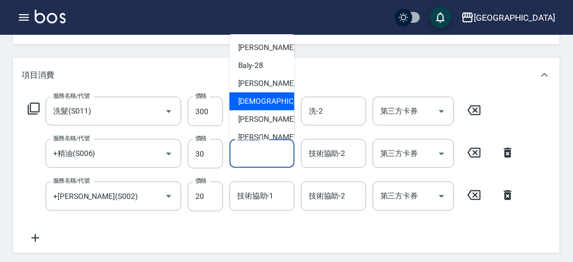
scroll to position [83, 0]
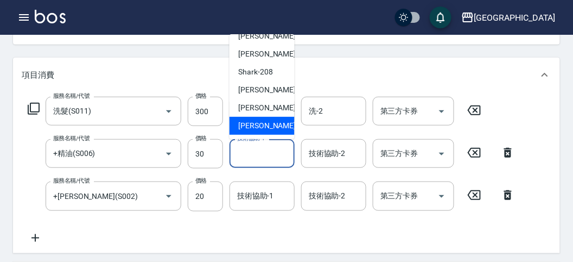
click at [262, 124] on span "[PERSON_NAME] -222" at bounding box center [274, 125] width 73 height 11
type input "[PERSON_NAME]-222"
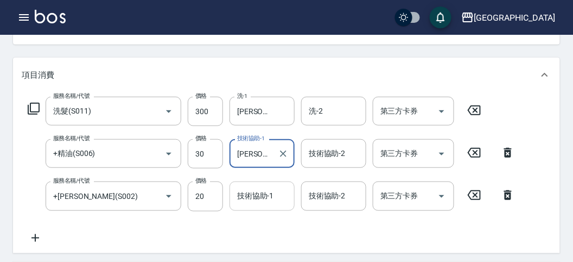
click at [258, 194] on div "技術協助-1 技術協助-1" at bounding box center [261, 195] width 65 height 29
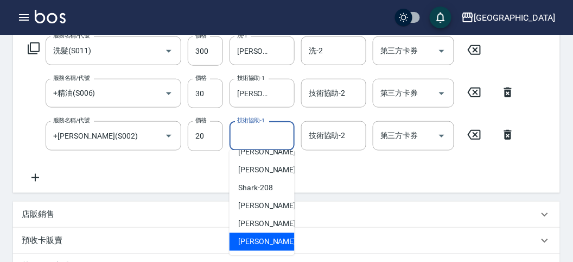
click at [269, 178] on div "[PERSON_NAME] -207" at bounding box center [261, 170] width 65 height 18
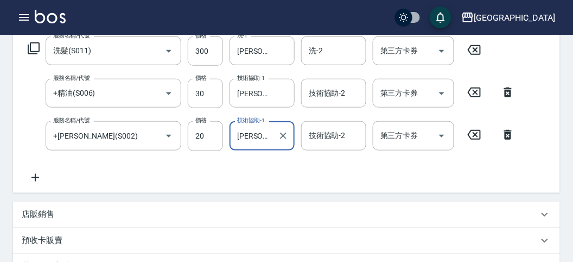
click at [275, 136] on div "[PERSON_NAME]-207 技術協助-1" at bounding box center [261, 135] width 65 height 29
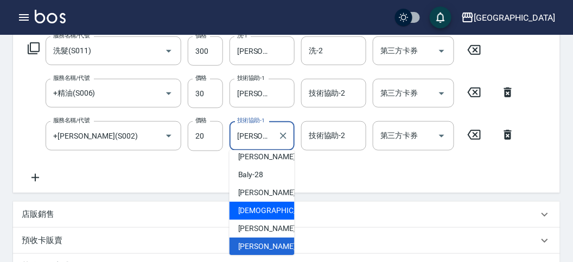
scroll to position [83, 0]
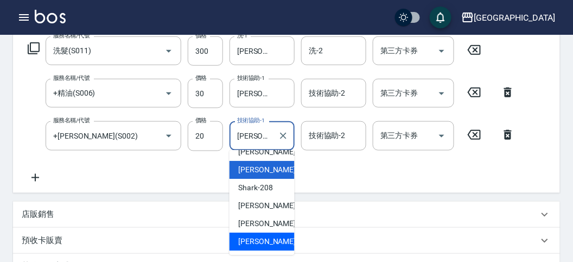
click at [265, 234] on div "[PERSON_NAME] -222" at bounding box center [261, 241] width 65 height 18
type input "[PERSON_NAME]-222"
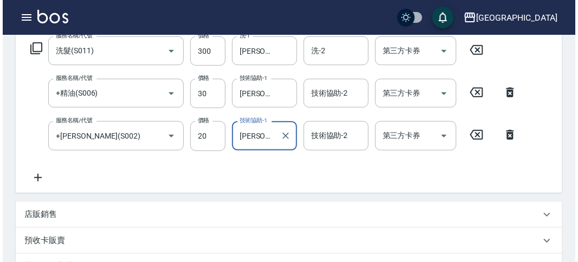
scroll to position [402, 0]
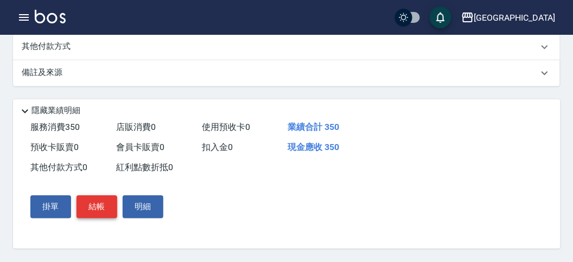
click at [99, 212] on button "結帳" at bounding box center [96, 206] width 41 height 23
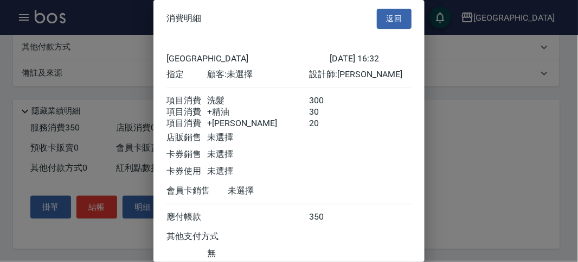
scroll to position [85, 0]
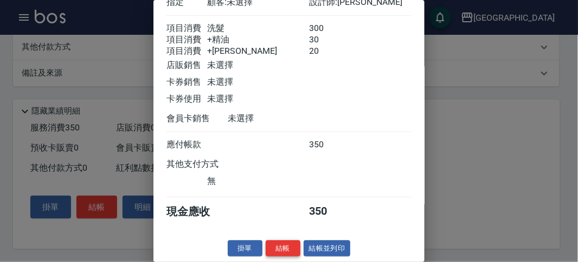
click at [283, 251] on button "結帳" at bounding box center [283, 248] width 35 height 17
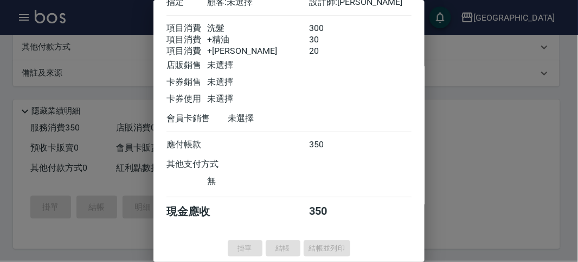
type input "[DATE] 16:54"
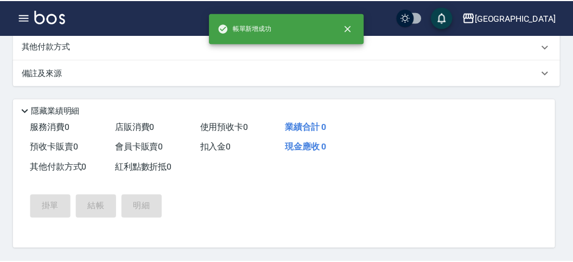
scroll to position [0, 0]
